Goal: Transaction & Acquisition: Purchase product/service

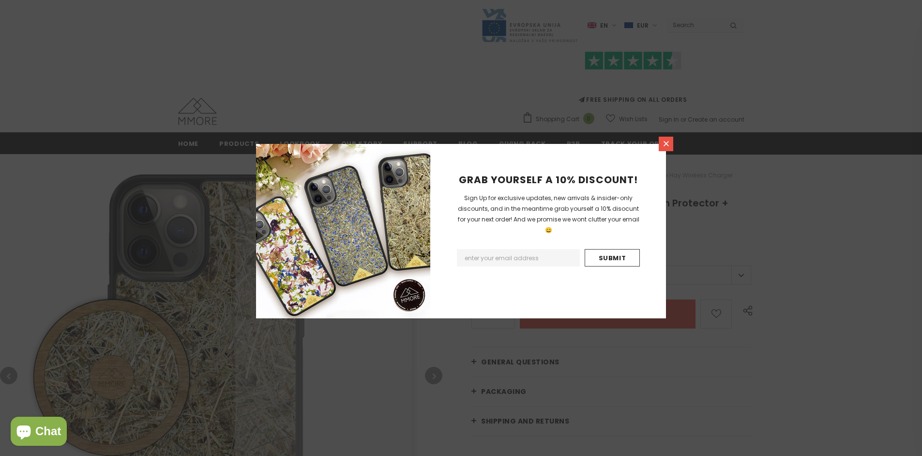
click at [666, 143] on icon at bounding box center [666, 143] width 5 height 5
